Goal: Book appointment/travel/reservation

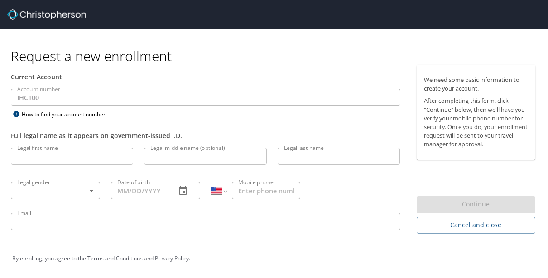
select select "US"
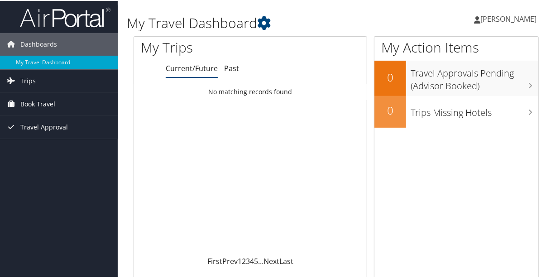
click at [45, 99] on span "Book Travel" at bounding box center [37, 103] width 35 height 23
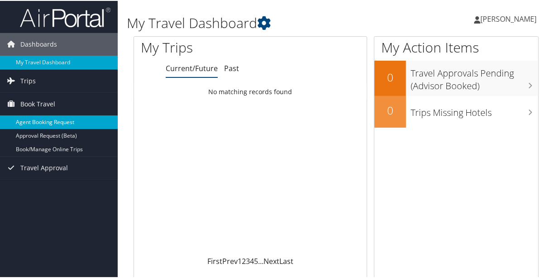
click at [56, 116] on link "Agent Booking Request" at bounding box center [59, 121] width 118 height 14
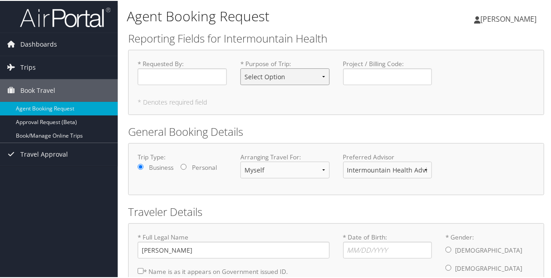
click at [286, 77] on select "Select Option 3rd Party Reimbursable Business CME Conf or Education Groups Pers…" at bounding box center [284, 75] width 89 height 17
click at [48, 133] on link "Book/Manage Online Trips" at bounding box center [59, 135] width 118 height 14
